Goal: Information Seeking & Learning: Learn about a topic

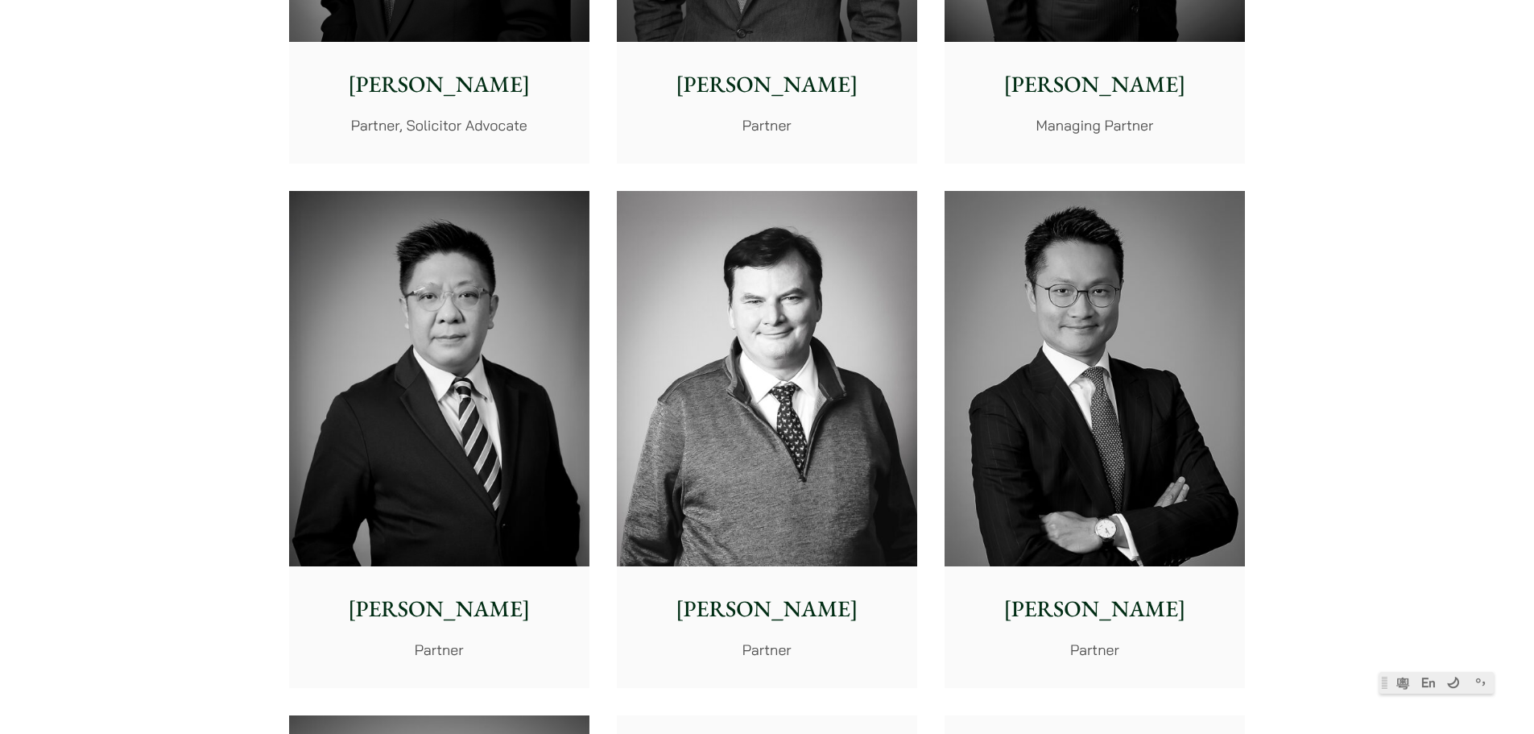
scroll to position [805, 0]
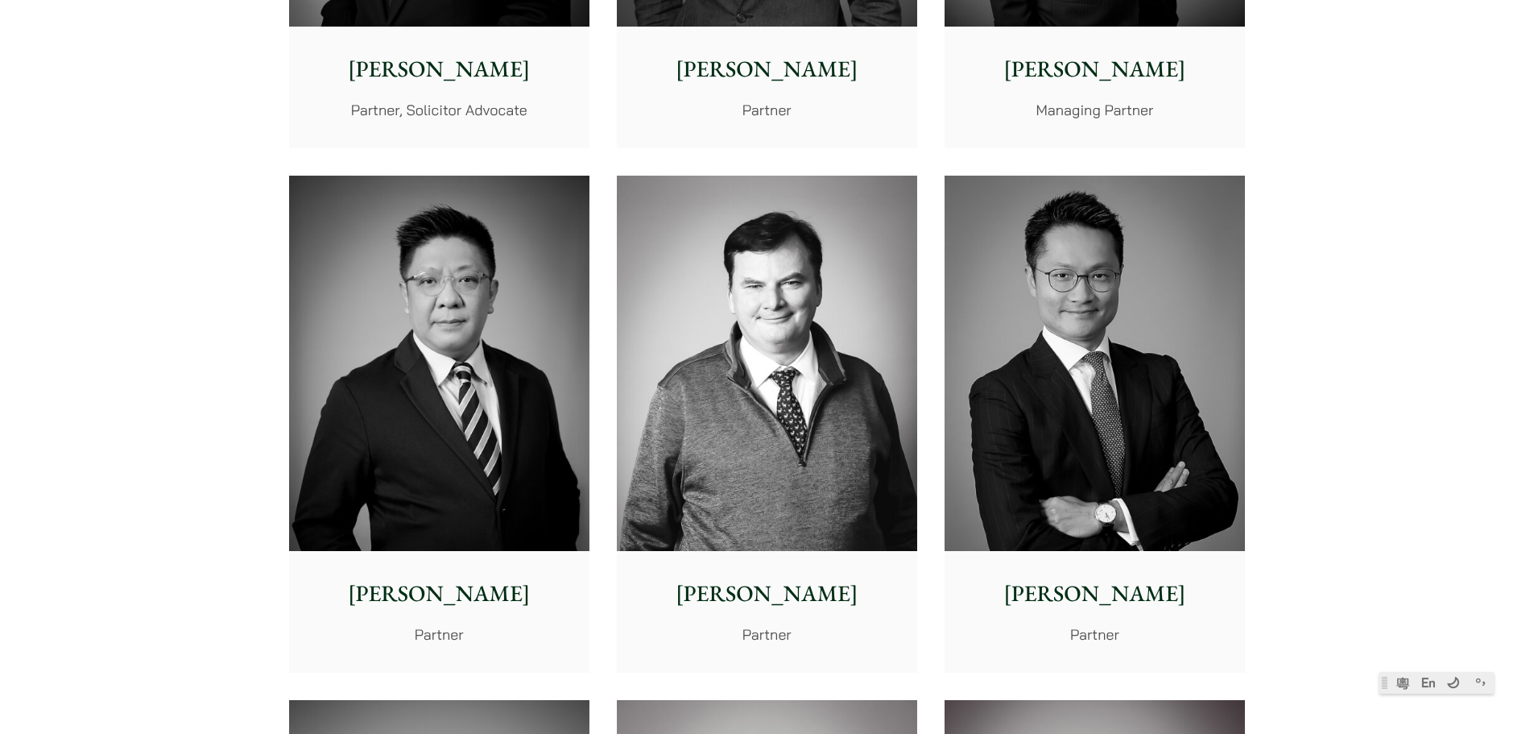
click at [714, 458] on img at bounding box center [767, 364] width 300 height 376
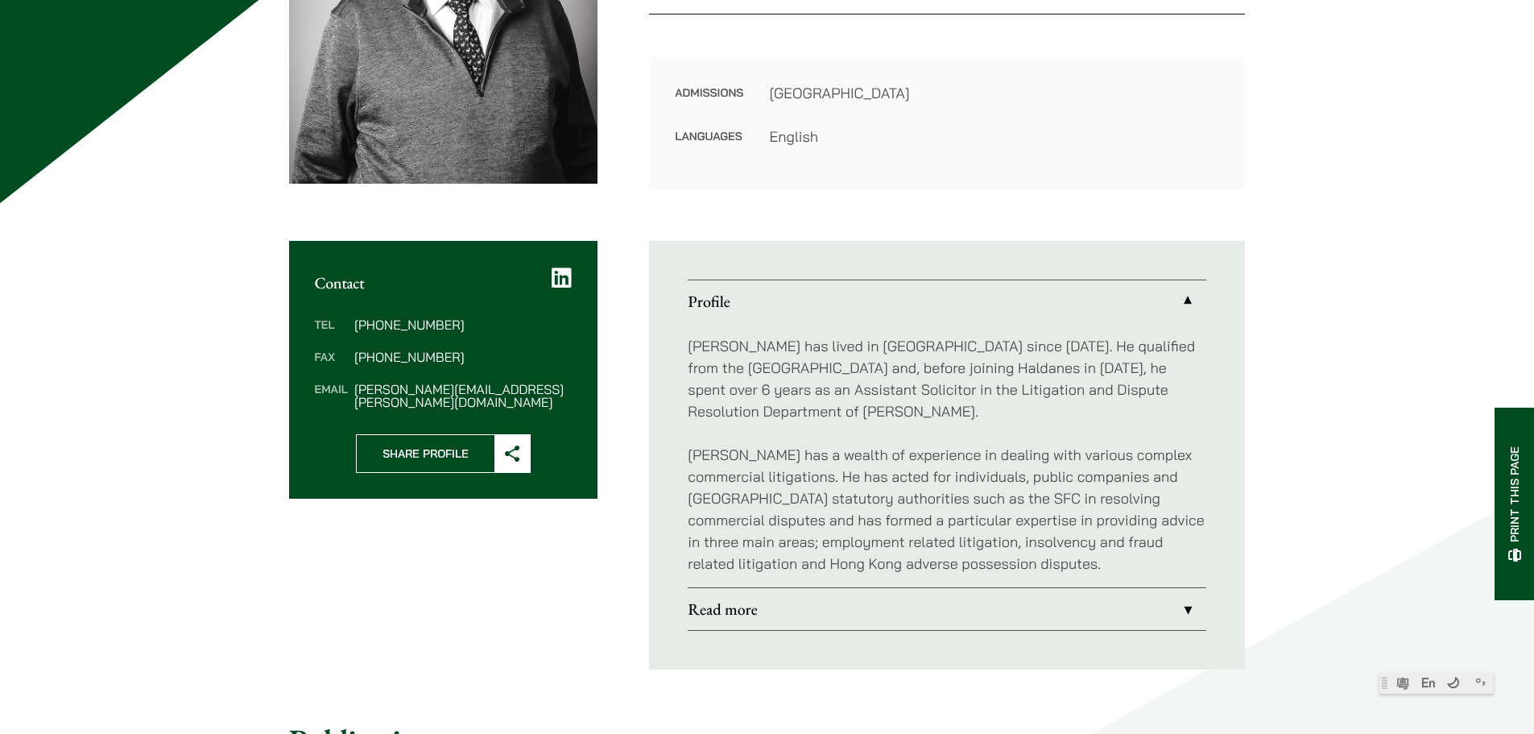
scroll to position [403, 0]
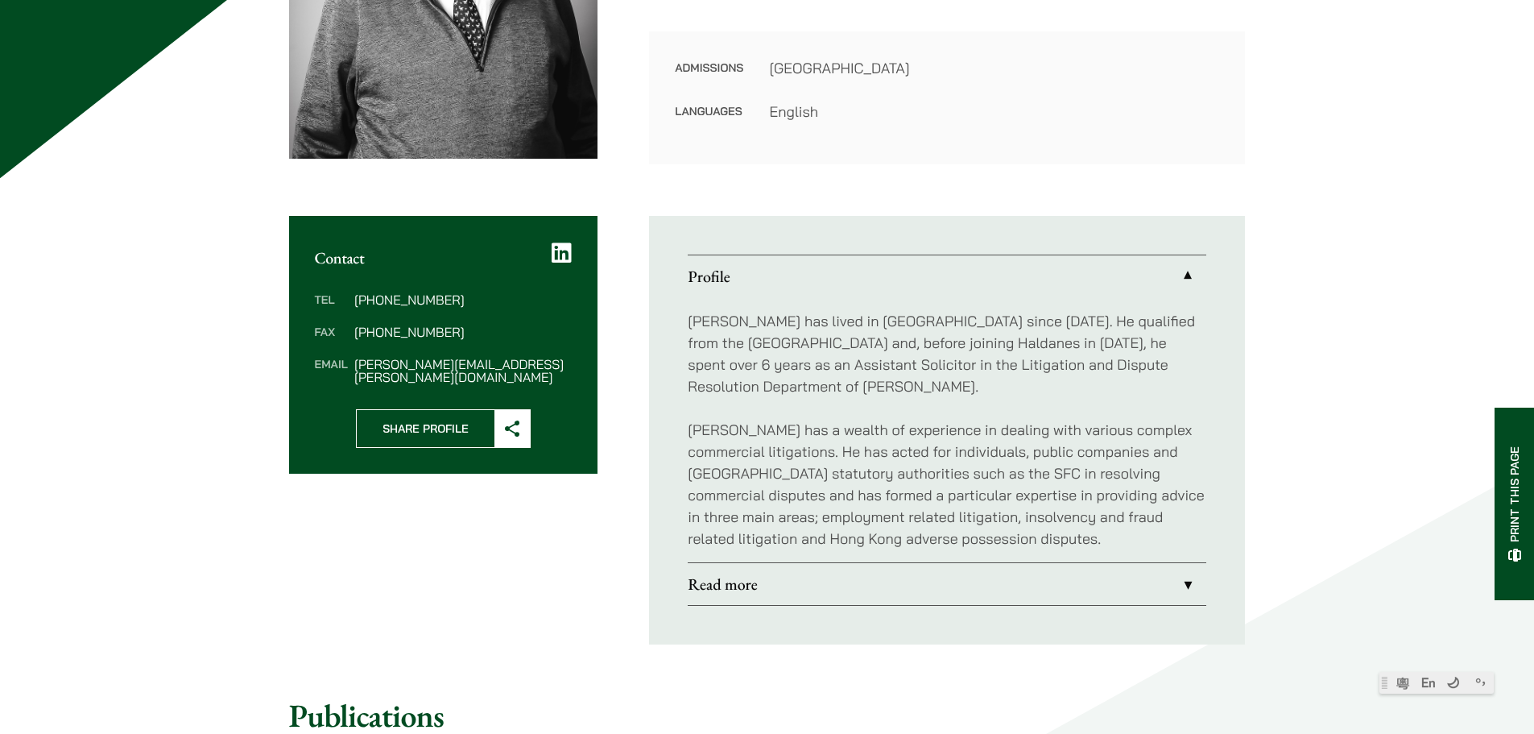
click at [1186, 579] on link "Read more" at bounding box center [947, 584] width 519 height 42
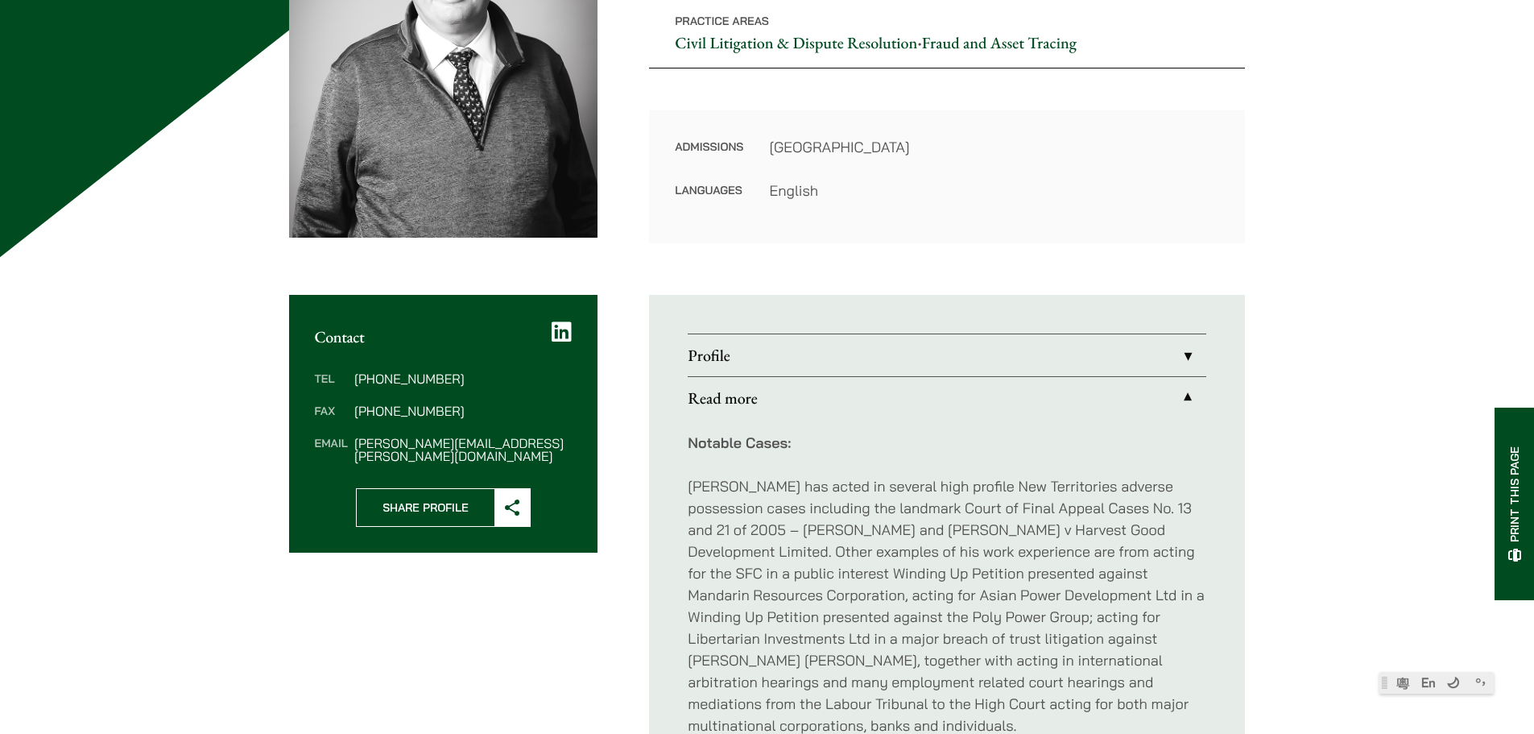
scroll to position [322, 0]
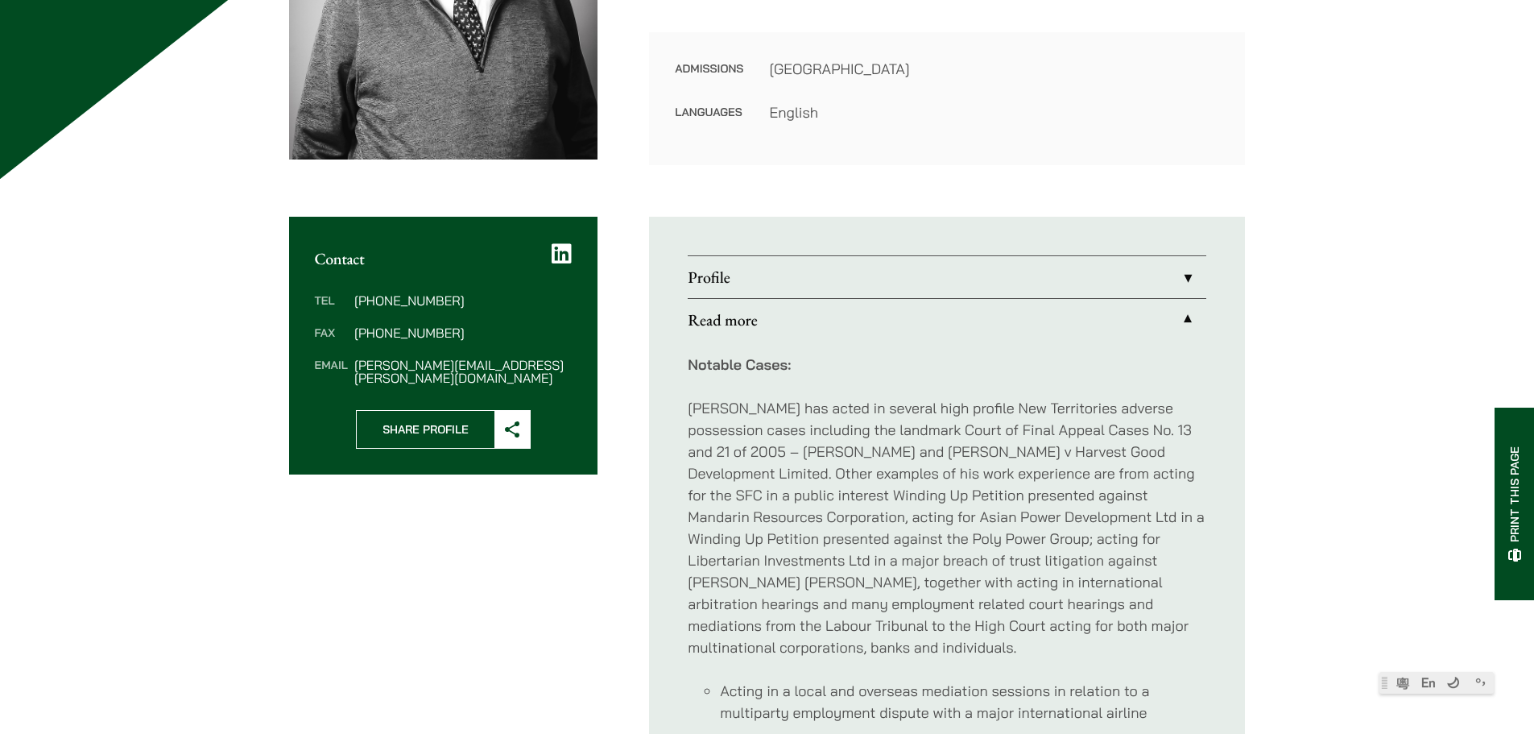
scroll to position [160, 0]
